Goal: Information Seeking & Learning: Find specific fact

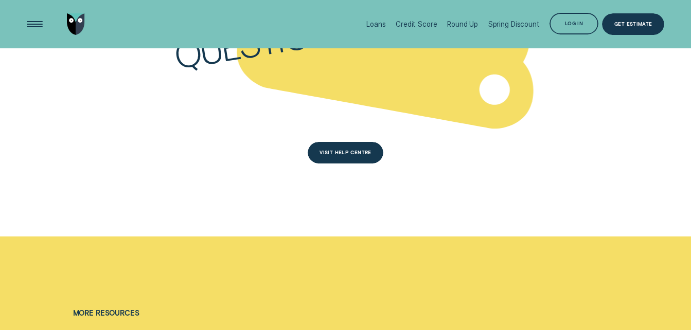
scroll to position [2730, 0]
click at [374, 153] on div "VISIT HELP CENTRE" at bounding box center [346, 154] width 76 height 22
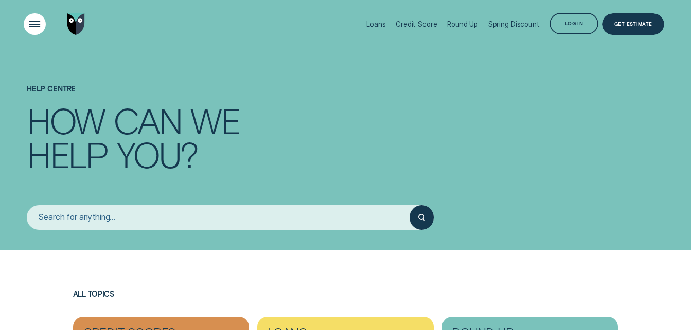
click at [32, 23] on div "Open Menu" at bounding box center [35, 24] width 31 height 31
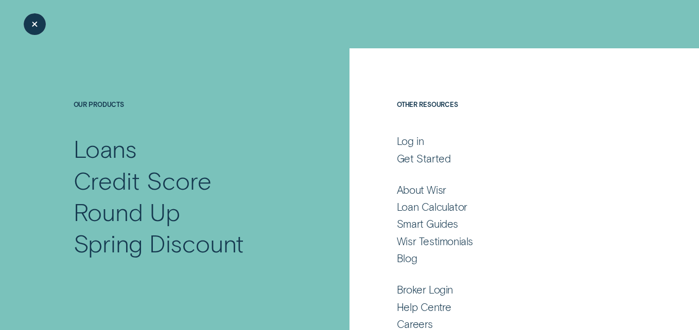
click at [32, 23] on div "Close Menu" at bounding box center [35, 24] width 31 height 31
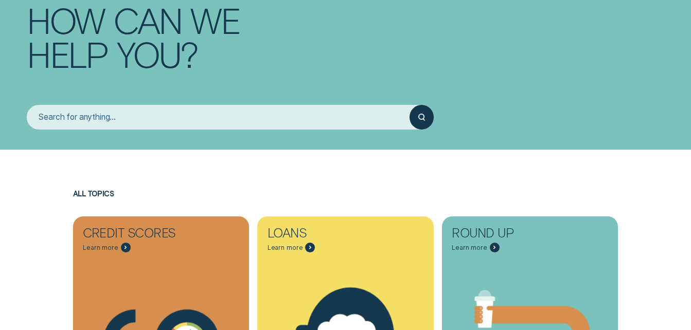
scroll to position [102, 0]
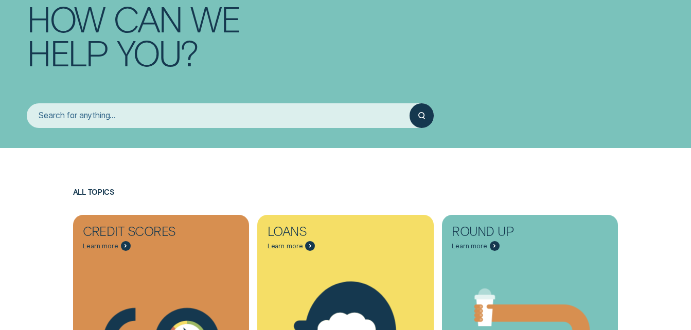
click at [169, 116] on input "search" at bounding box center [218, 115] width 383 height 24
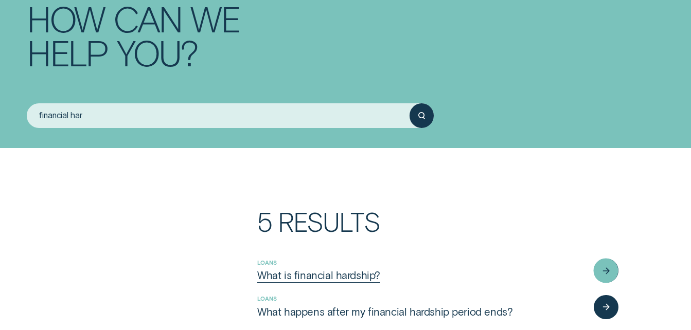
type input "financial har"
click at [361, 274] on div "What is financial hardship?" at bounding box center [318, 275] width 123 height 13
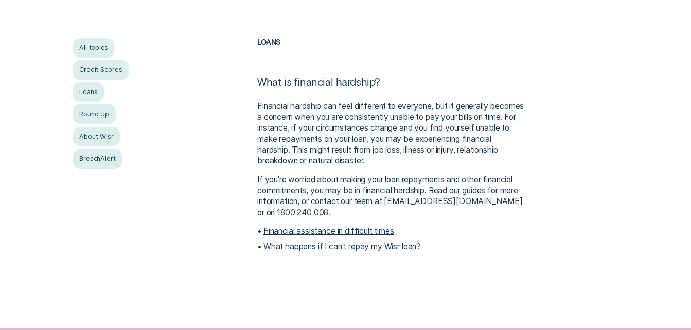
scroll to position [194, 0]
drag, startPoint x: 491, startPoint y: 201, endPoint x: 412, endPoint y: 201, distance: 79.7
click at [412, 201] on p "If you're worried about making your loan repayments and other financial commitm…" at bounding box center [391, 196] width 269 height 44
copy p "[EMAIL_ADDRESS][DOMAIN_NAME]"
